Goal: Task Accomplishment & Management: Complete application form

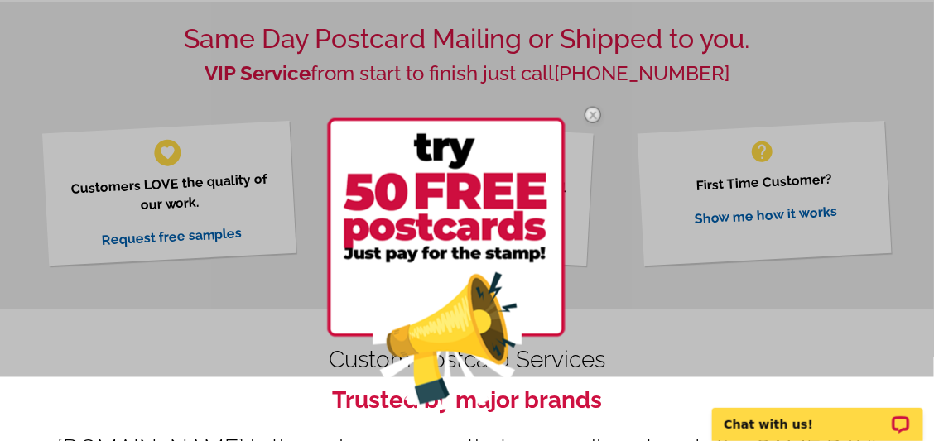
scroll to position [530, 0]
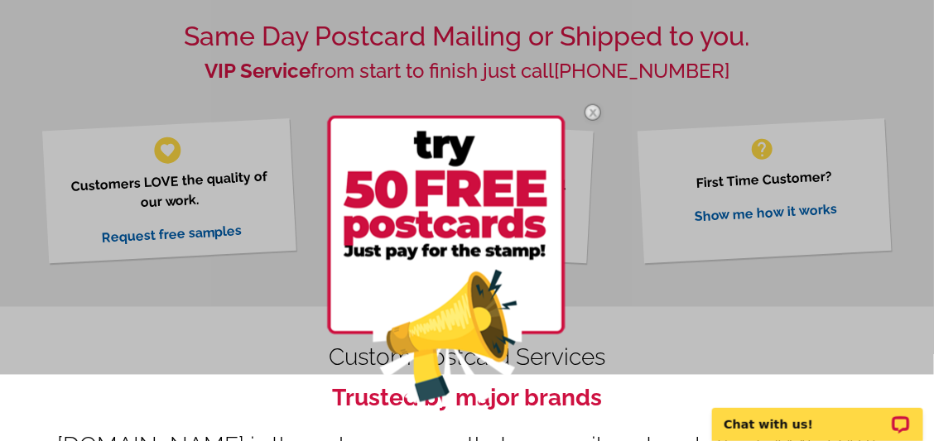
click at [591, 111] on img at bounding box center [593, 113] width 48 height 48
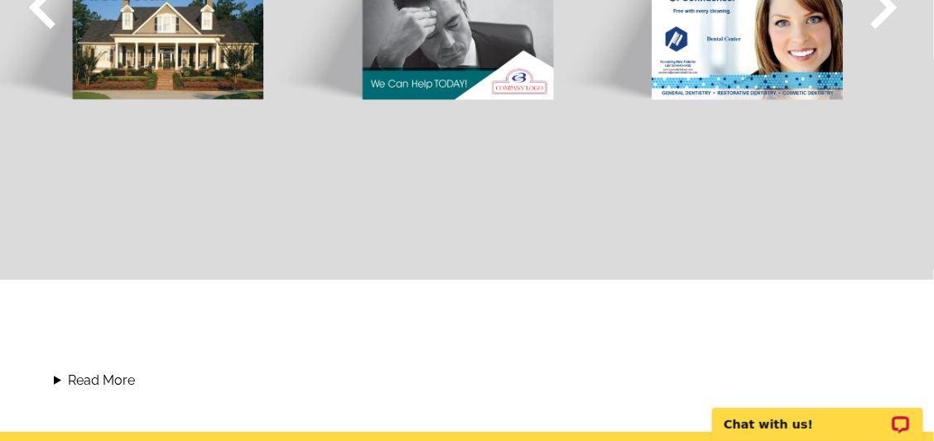
scroll to position [1324, 0]
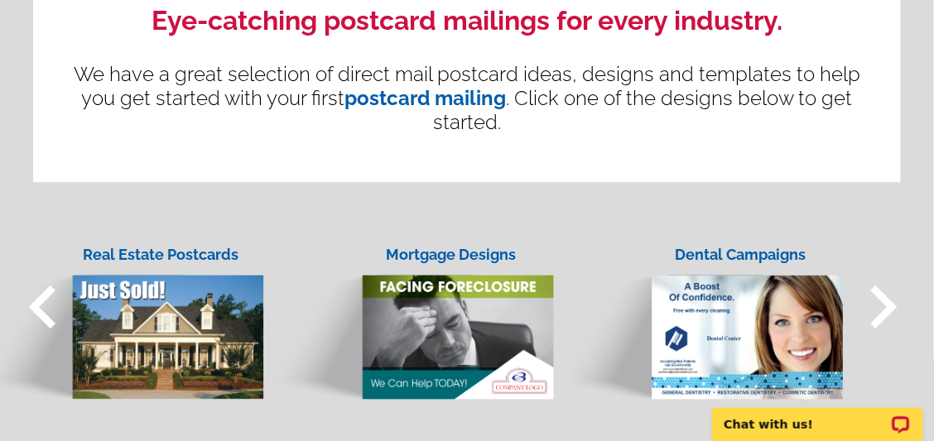
click at [128, 275] on img at bounding box center [120, 323] width 290 height 156
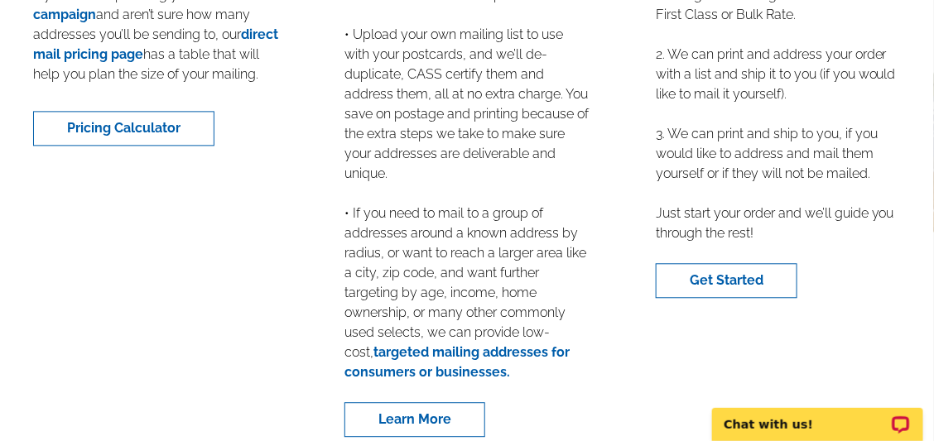
scroll to position [2781, 0]
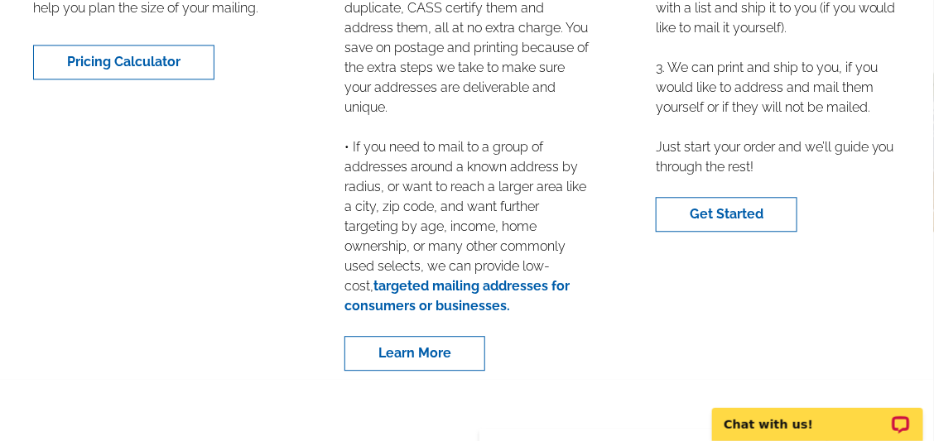
click at [449, 286] on link "targeted mailing addresses for consumers or businesses." at bounding box center [456, 296] width 225 height 36
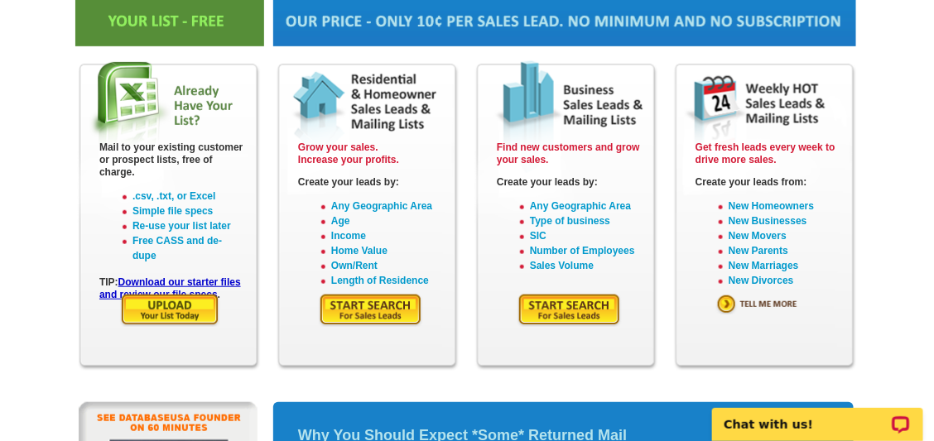
scroll to position [217, 0]
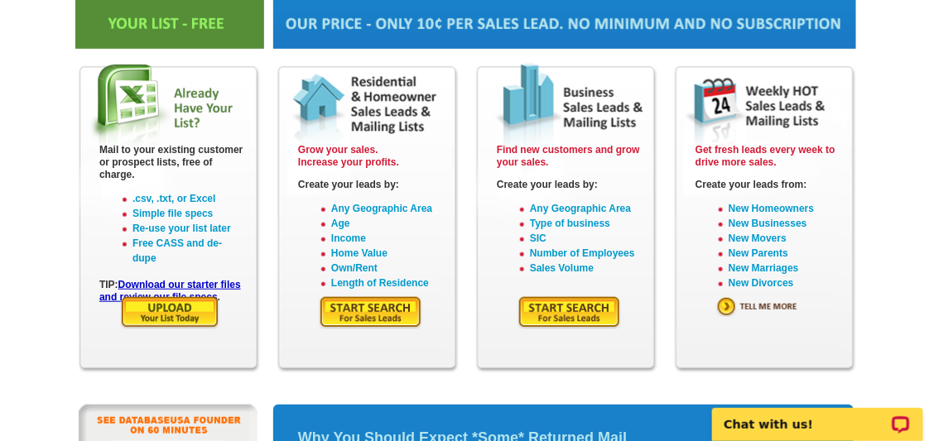
click at [360, 310] on img at bounding box center [371, 312] width 104 height 34
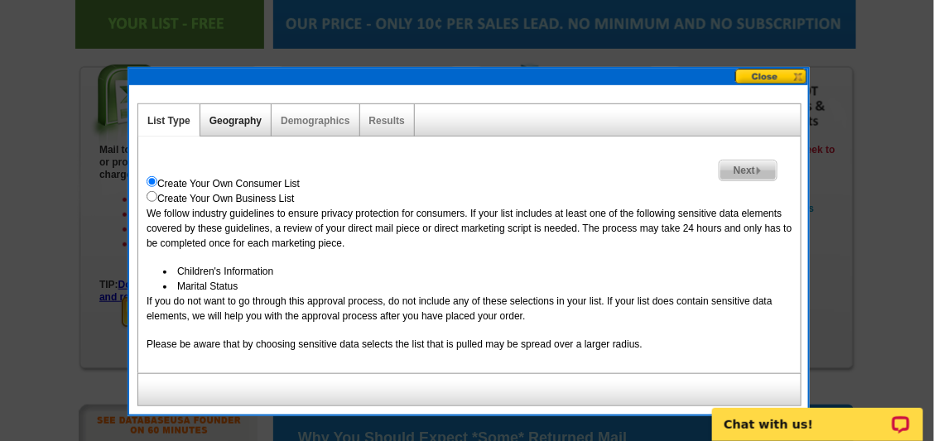
click at [232, 120] on link "Geography" at bounding box center [235, 121] width 52 height 12
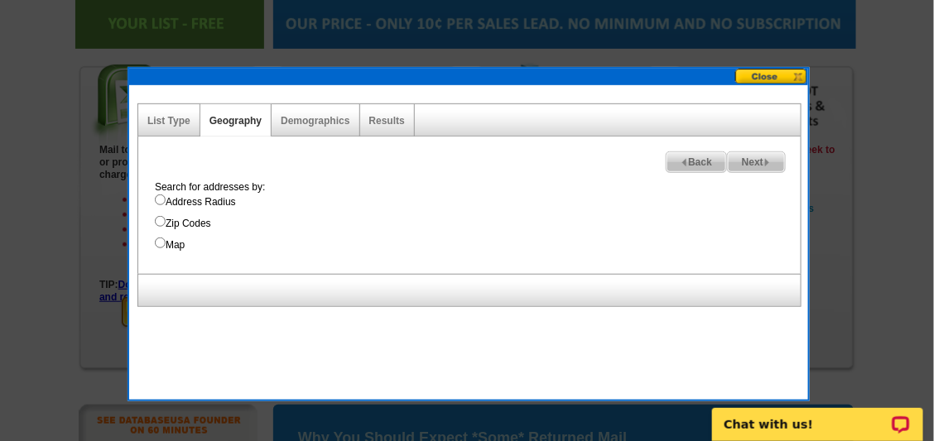
click at [161, 197] on input "Address Radius" at bounding box center [160, 199] width 11 height 11
radio input "true"
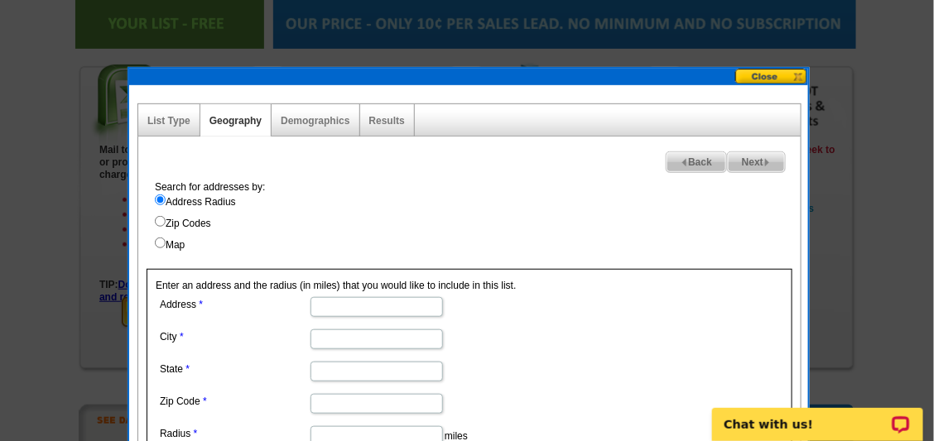
click at [391, 305] on input "Address" at bounding box center [376, 307] width 132 height 20
type input "[STREET_ADDRESS]"
type input "La [PERSON_NAME]"
type input "w"
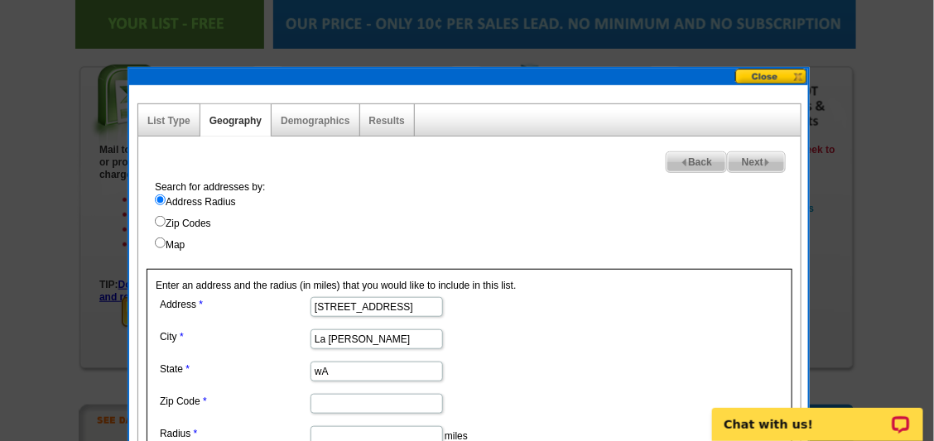
type input "w"
type input "wa"
type input "98257"
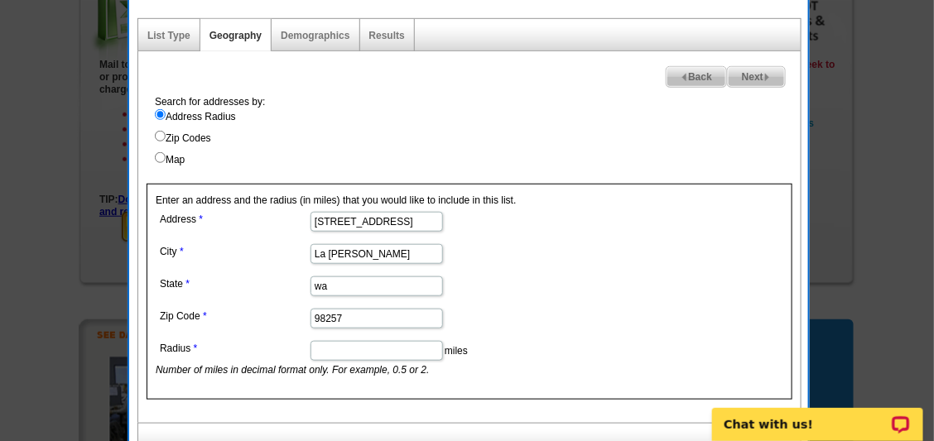
scroll to position [349, 0]
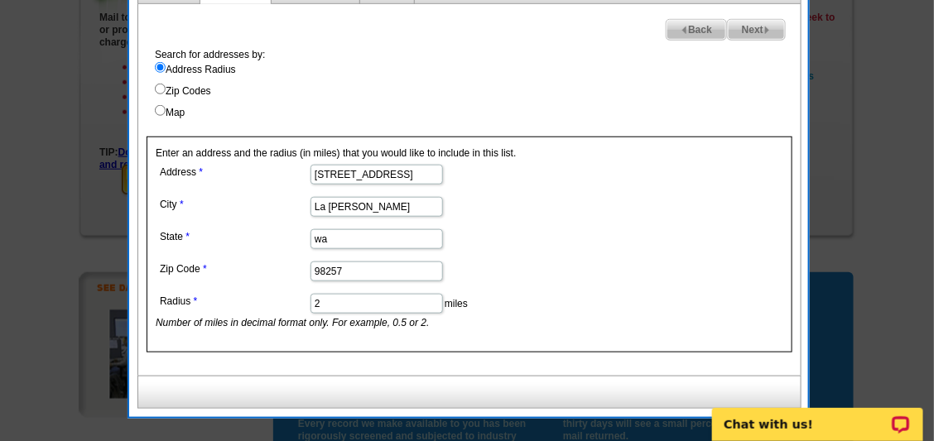
type input "2"
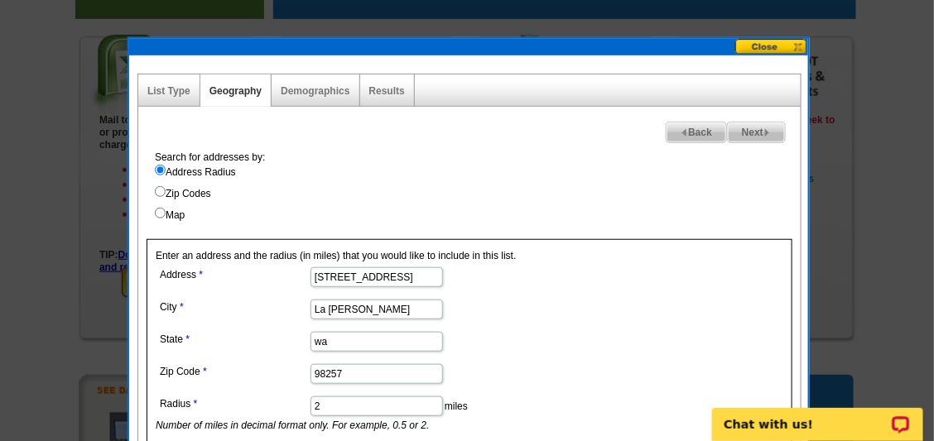
scroll to position [217, 0]
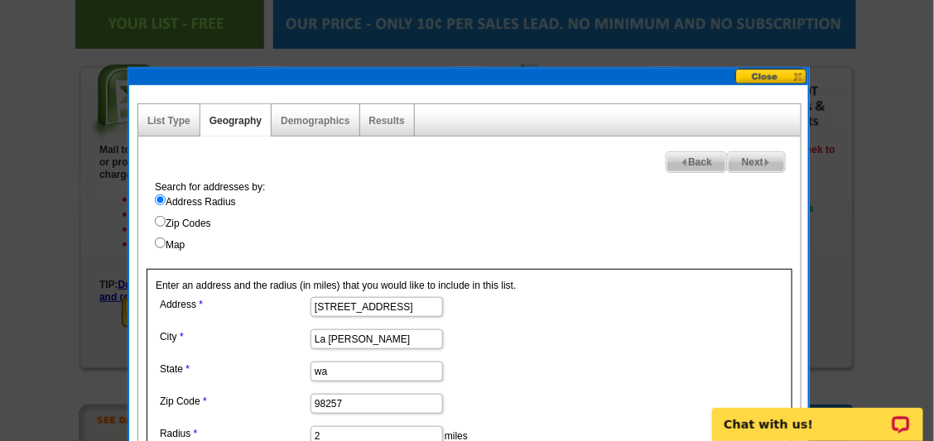
click at [746, 157] on span "Next" at bounding box center [755, 162] width 57 height 20
select select
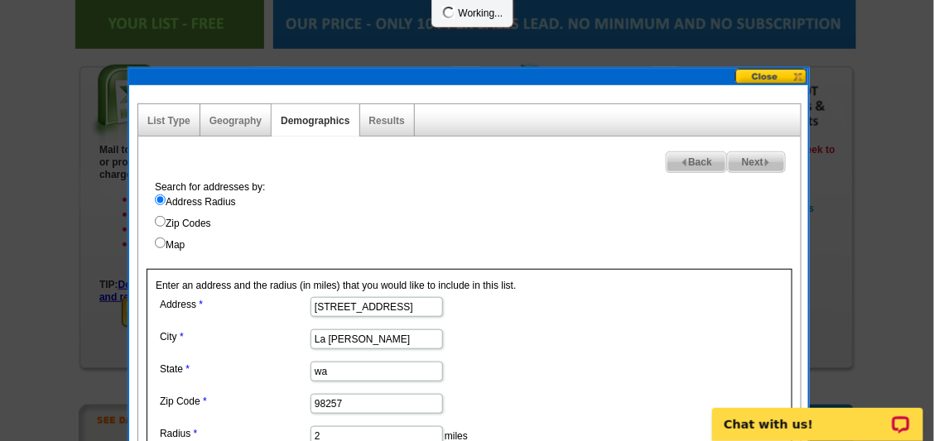
select select
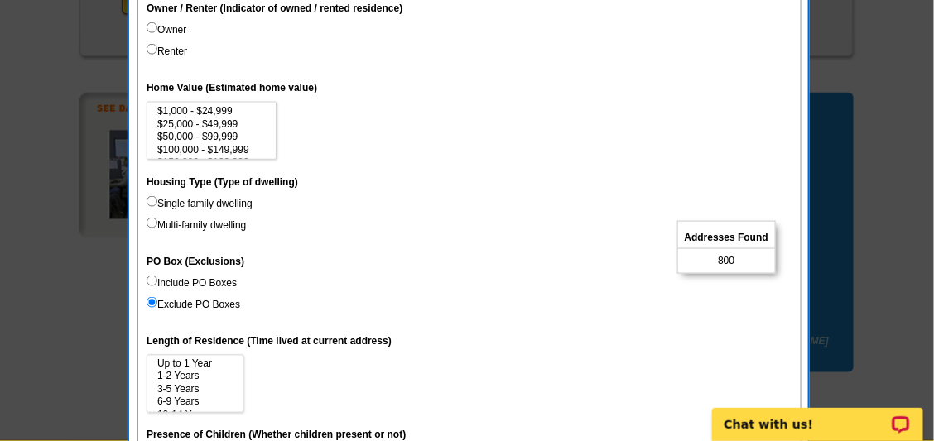
scroll to position [548, 0]
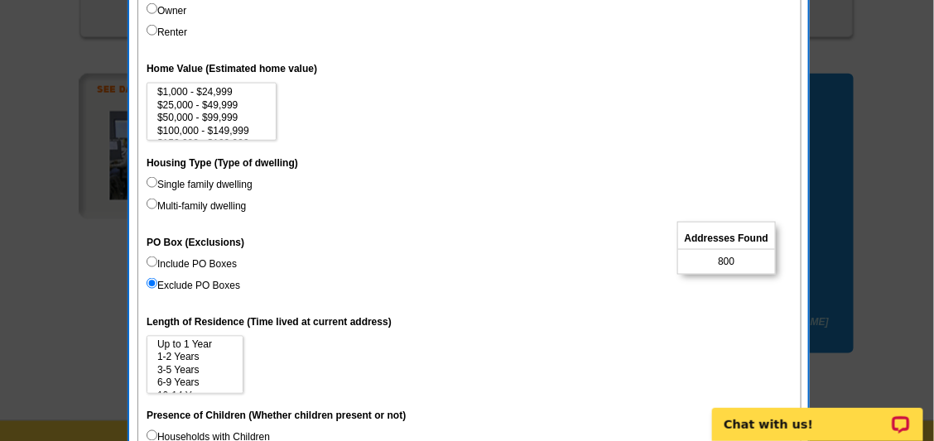
click at [155, 257] on input "Include PO Boxes" at bounding box center [151, 262] width 11 height 11
radio input "true"
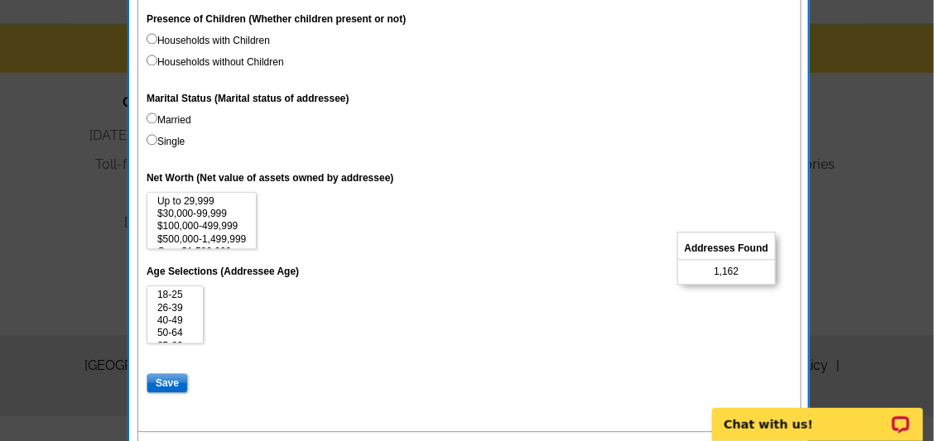
scroll to position [972, 0]
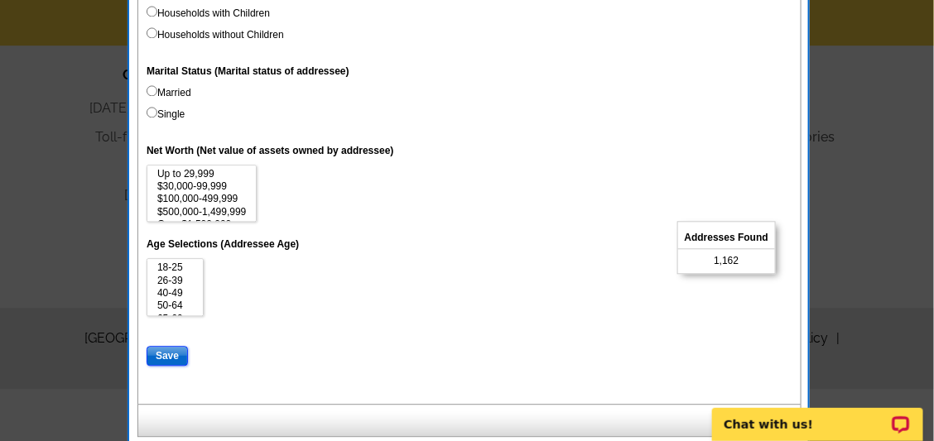
click at [169, 354] on input "Save" at bounding box center [166, 356] width 41 height 20
select select
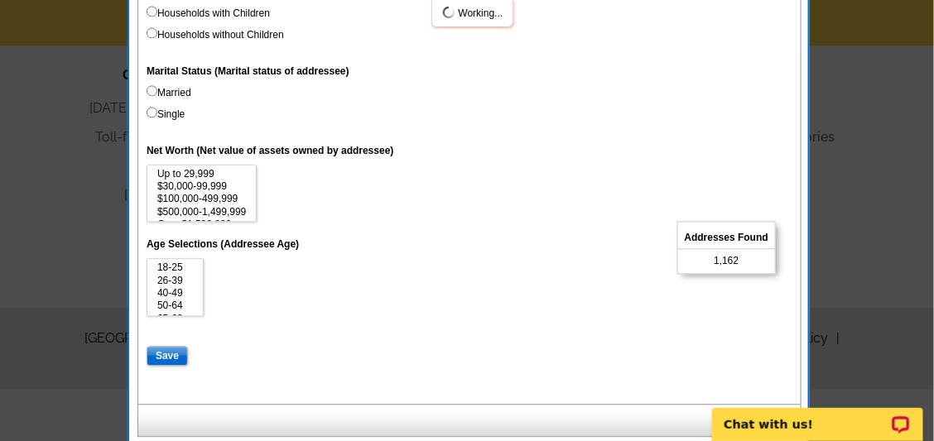
select select
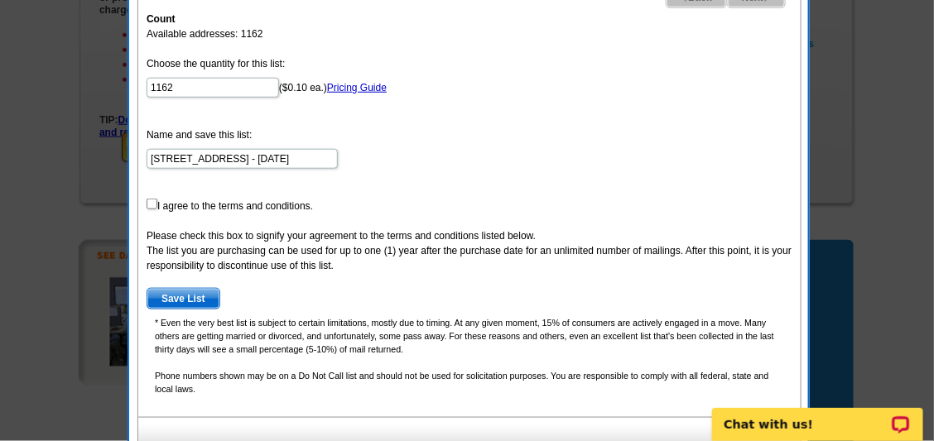
scroll to position [377, 0]
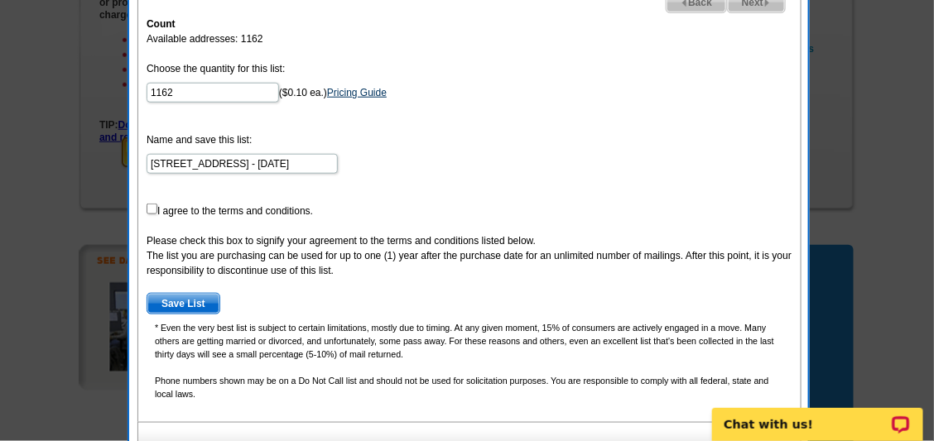
click at [344, 90] on link "Pricing Guide" at bounding box center [357, 93] width 60 height 12
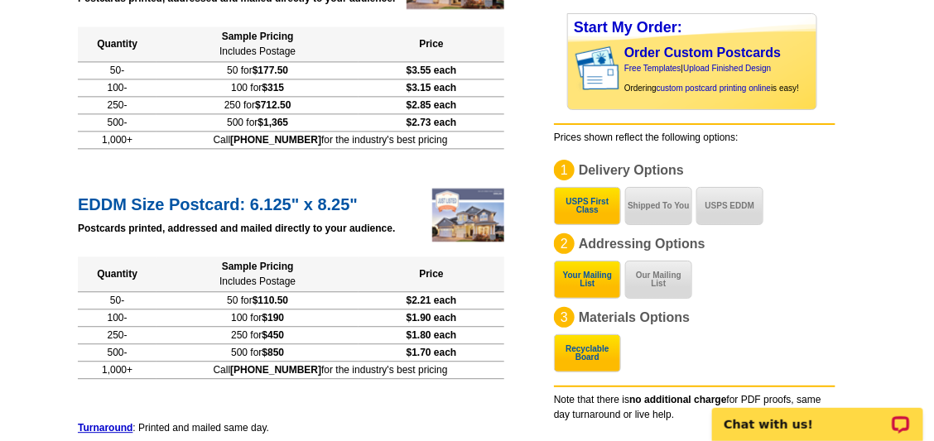
scroll to position [951, 0]
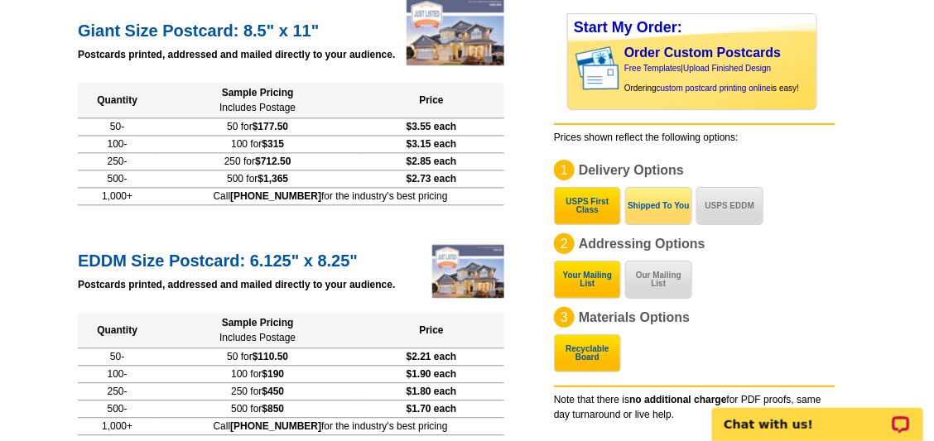
click at [661, 209] on button "Shipped To You" at bounding box center [658, 206] width 67 height 38
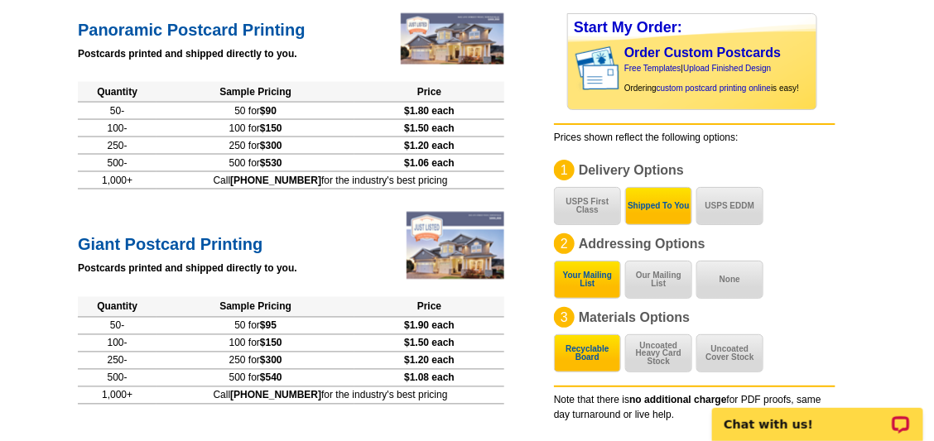
scroll to position [626, 0]
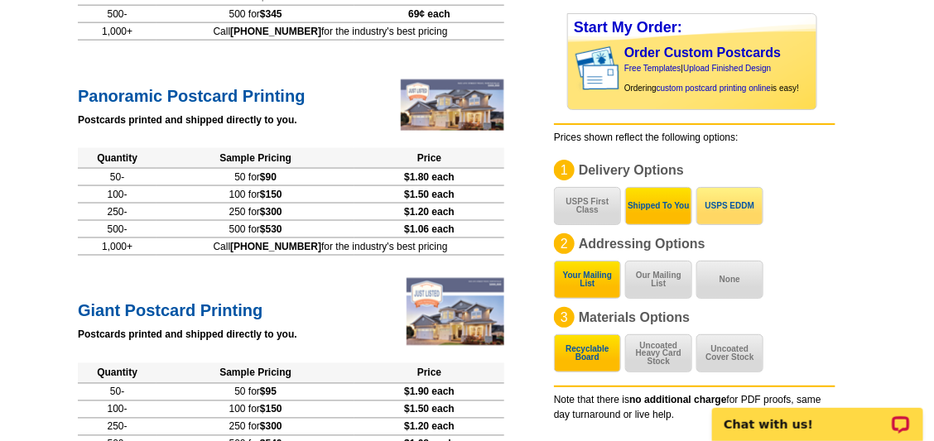
click at [731, 209] on button "USPS EDDM" at bounding box center [729, 206] width 67 height 38
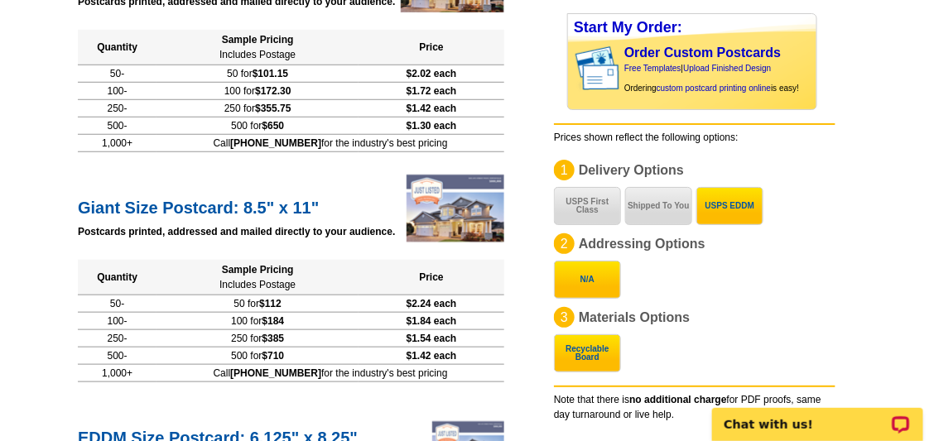
scroll to position [274, 0]
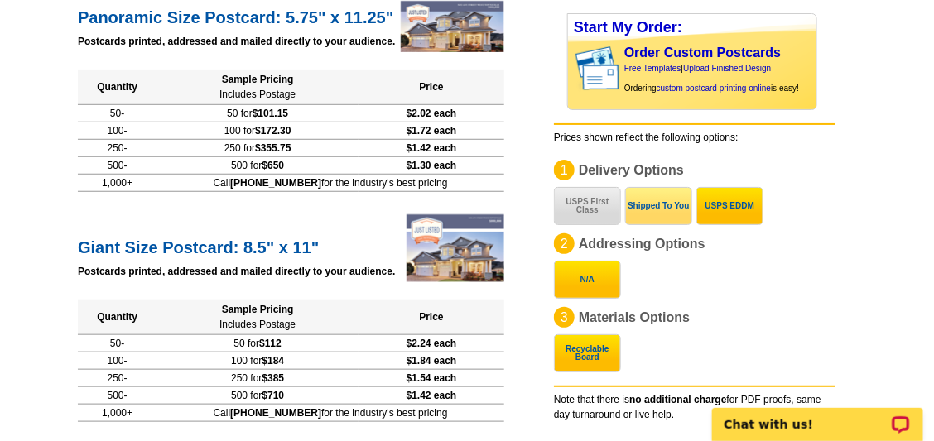
click at [660, 199] on button "Shipped To You" at bounding box center [658, 206] width 67 height 38
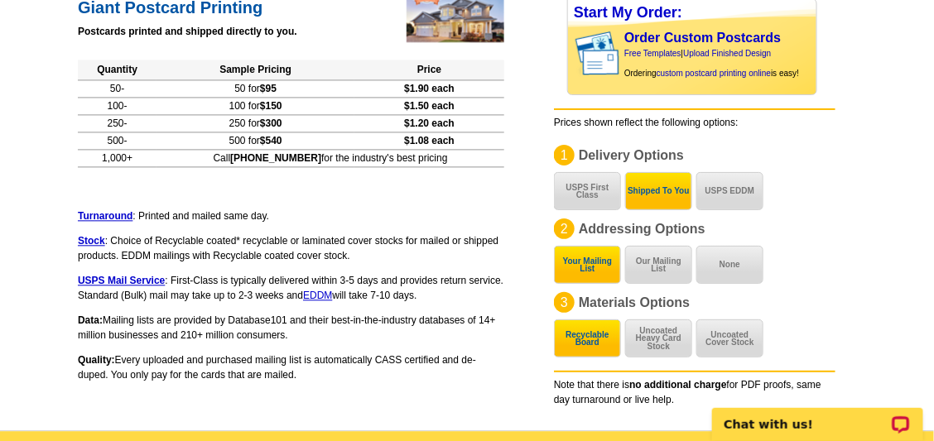
scroll to position [929, 0]
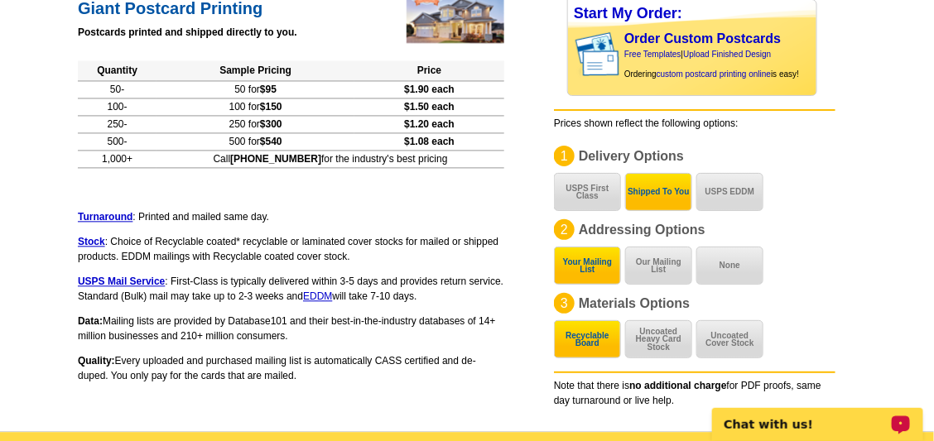
click at [821, 420] on p "Chat with us!" at bounding box center [805, 423] width 164 height 13
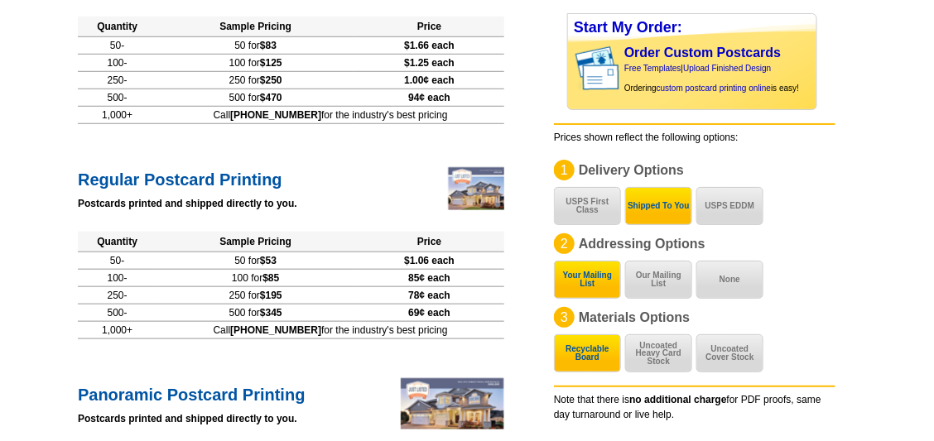
scroll to position [0, 0]
